Goal: Entertainment & Leisure: Consume media (video, audio)

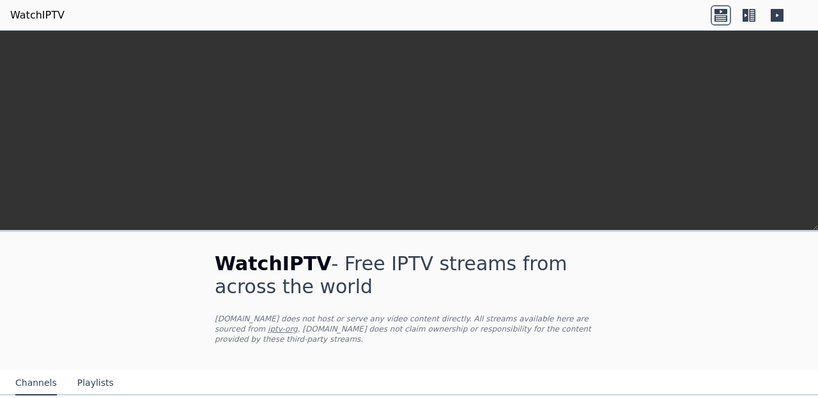
scroll to position [281, 0]
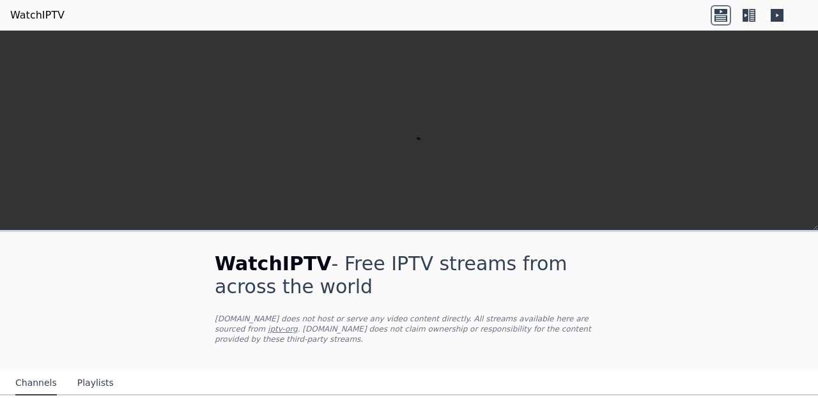
scroll to position [276, 0]
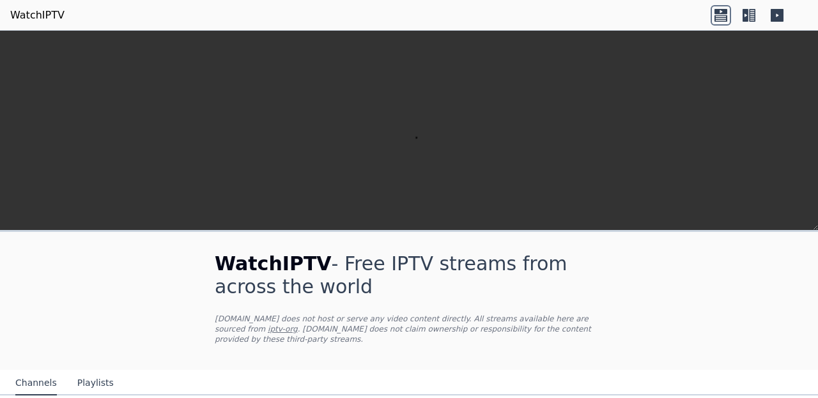
scroll to position [0, 0]
